Goal: Information Seeking & Learning: Understand process/instructions

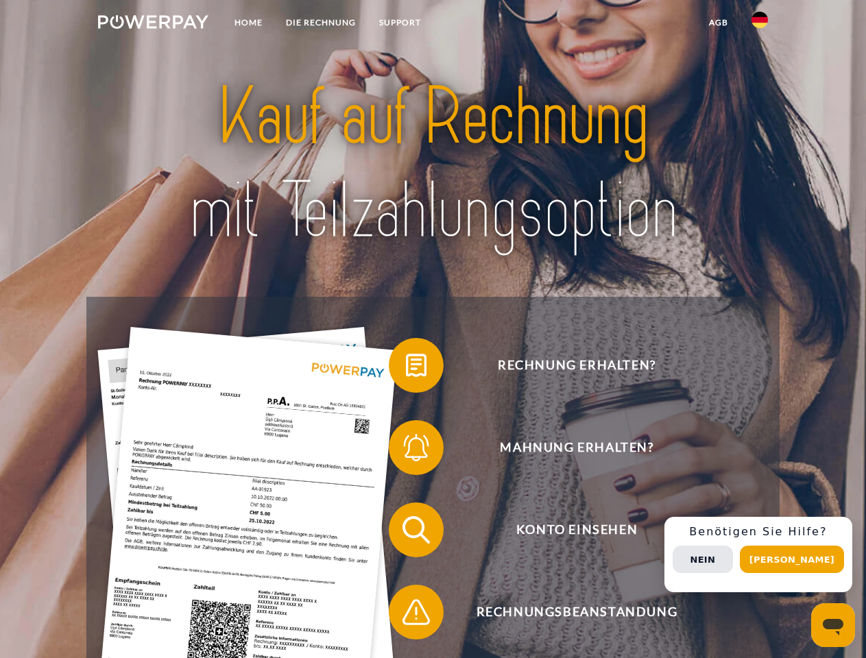
click at [153, 24] on img at bounding box center [153, 22] width 110 height 14
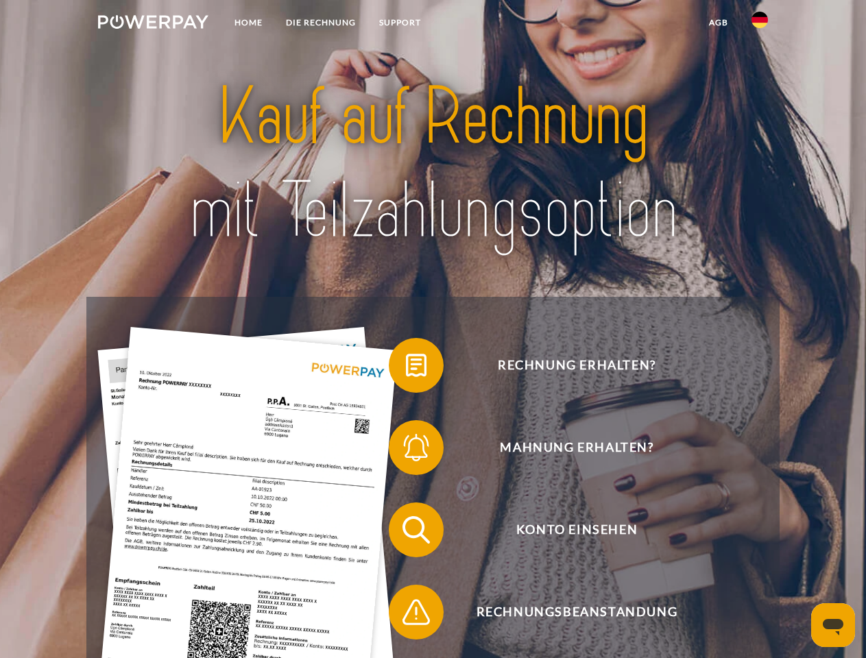
click at [760, 24] on img at bounding box center [760, 20] width 16 height 16
click at [718, 23] on link "agb" at bounding box center [719, 22] width 43 height 25
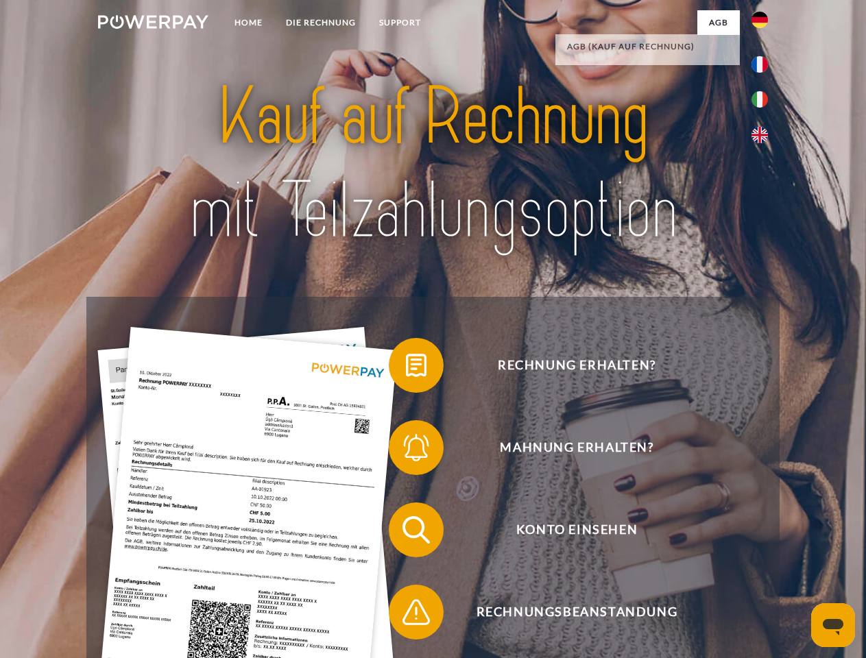
click at [406, 368] on span at bounding box center [395, 365] width 69 height 69
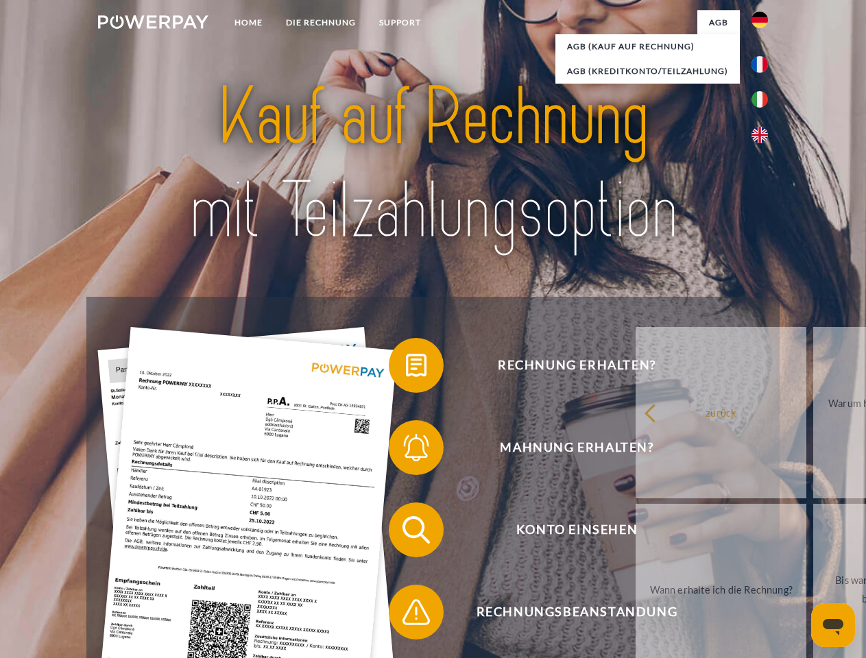
click at [406, 451] on div "Rechnung erhalten? Mahnung erhalten? Konto einsehen" at bounding box center [432, 571] width 693 height 549
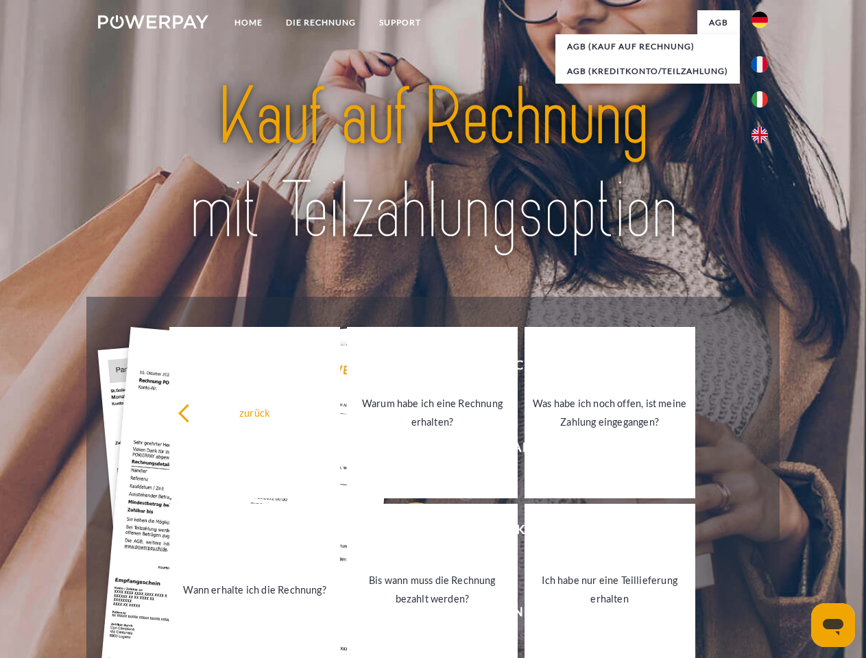
click at [406, 533] on link "Bis wann muss die Rechnung bezahlt werden?" at bounding box center [432, 589] width 171 height 171
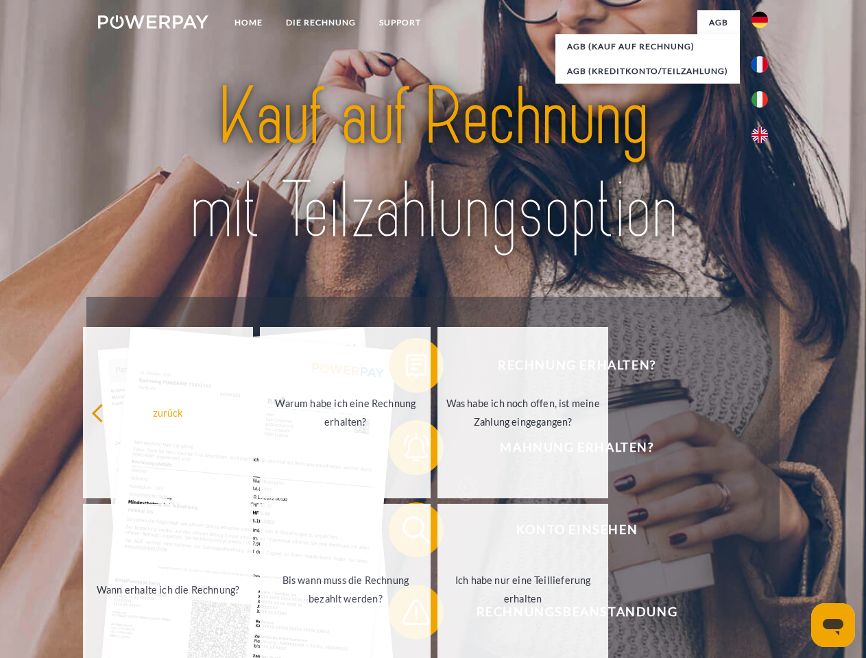
click at [406, 615] on span at bounding box center [395, 612] width 69 height 69
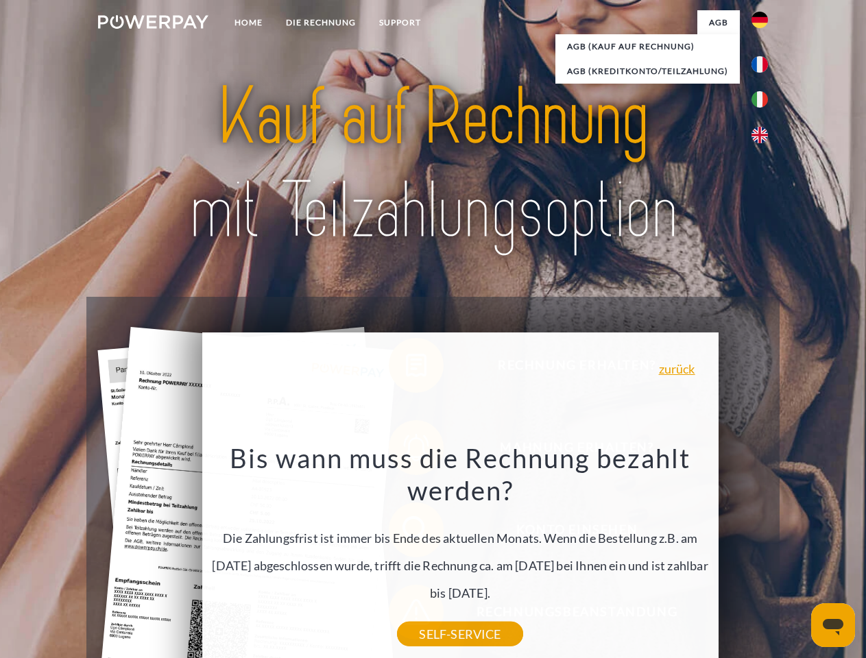
click at [763, 555] on div "Rechnung erhalten? Mahnung erhalten? Konto einsehen" at bounding box center [432, 571] width 693 height 549
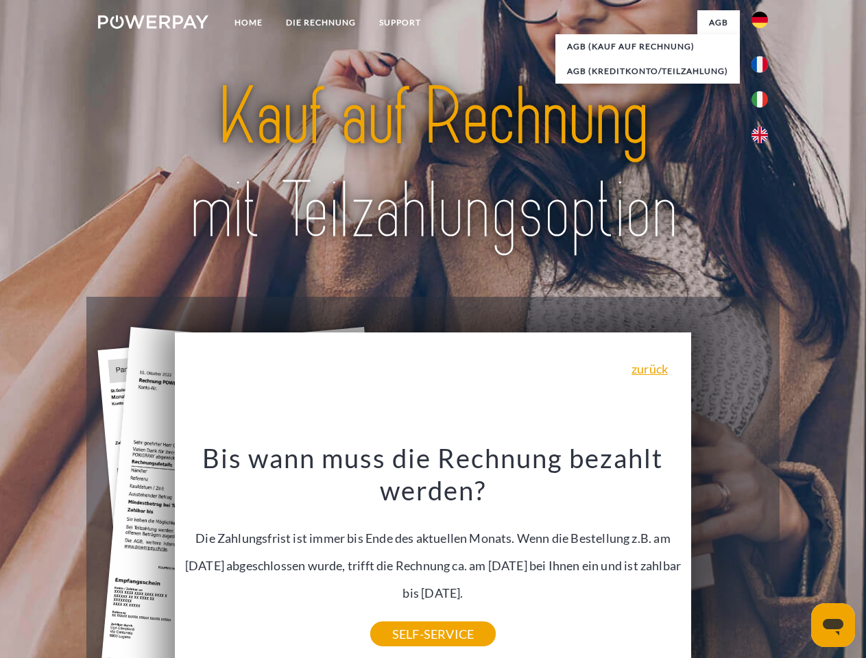
click at [730, 558] on span "Konto einsehen" at bounding box center [577, 530] width 336 height 55
click at [797, 560] on header "Home DIE RECHNUNG SUPPORT" at bounding box center [433, 473] width 866 height 947
